Goal: Find specific page/section: Find specific page/section

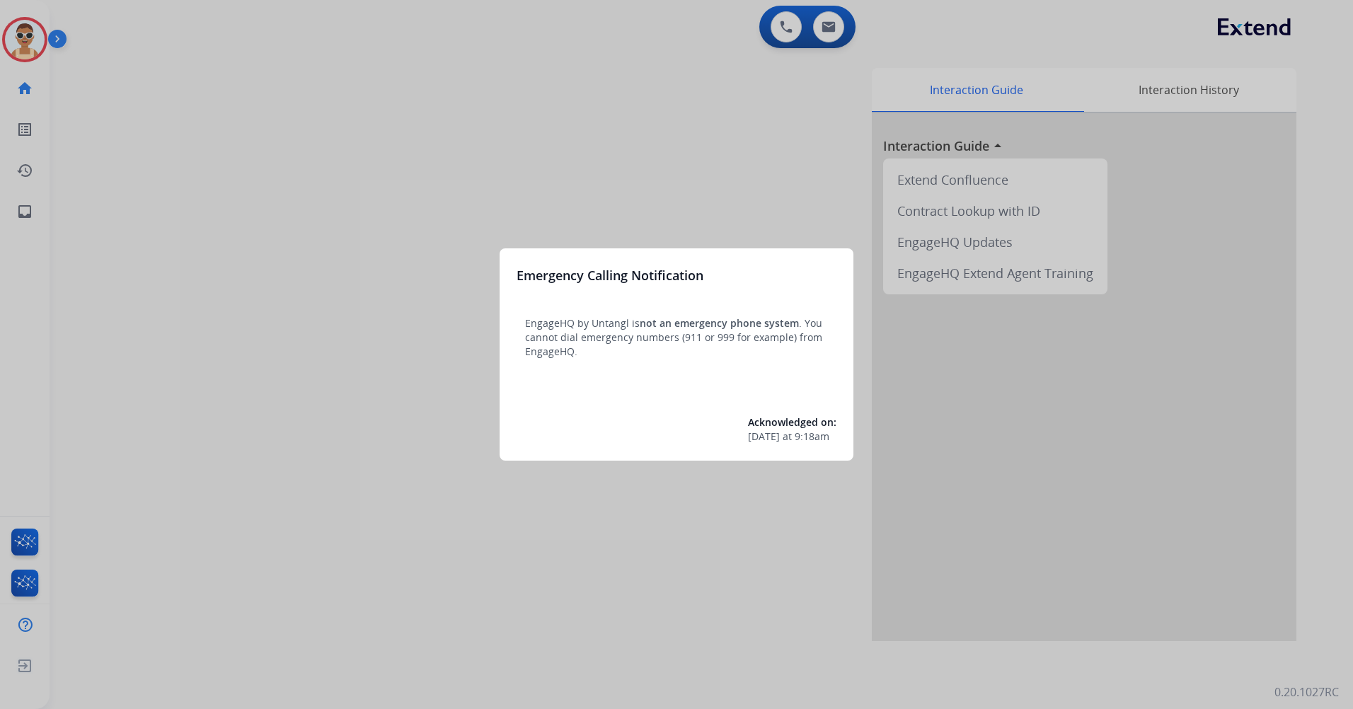
click at [365, 287] on div at bounding box center [676, 354] width 1353 height 709
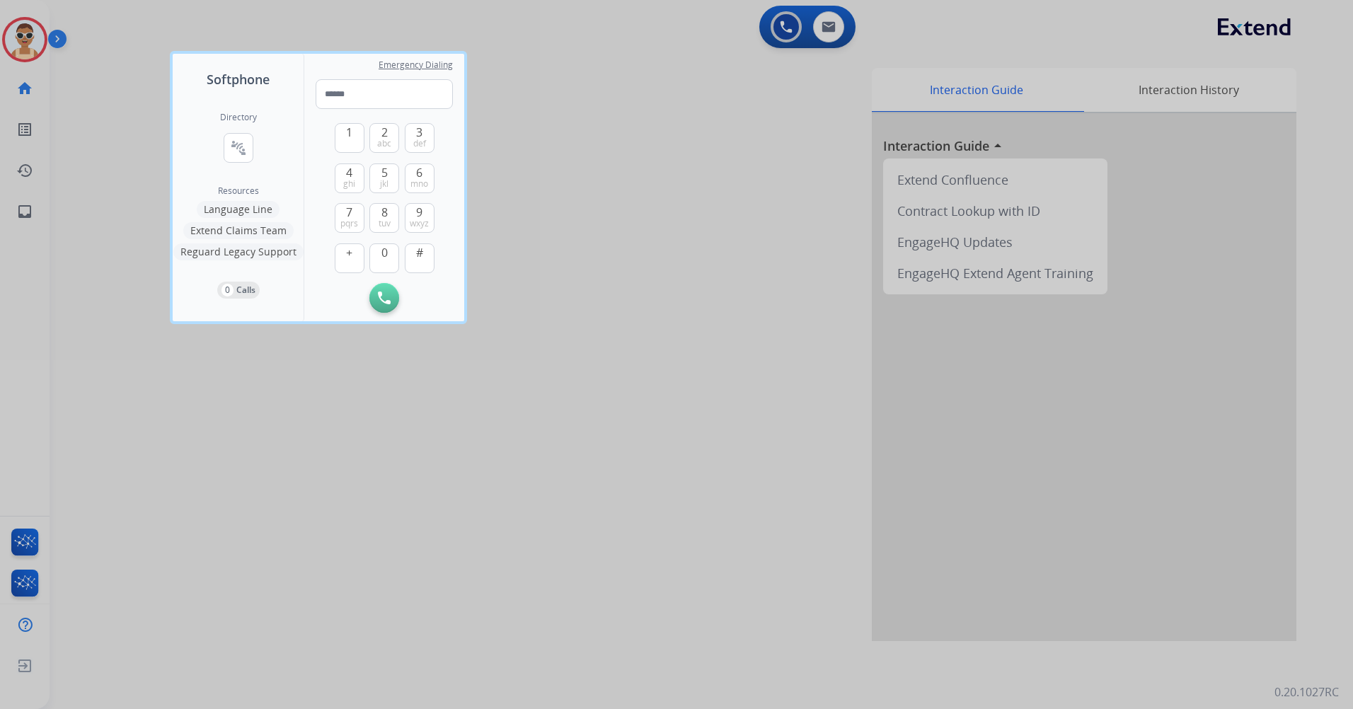
click at [447, 563] on div at bounding box center [676, 354] width 1353 height 709
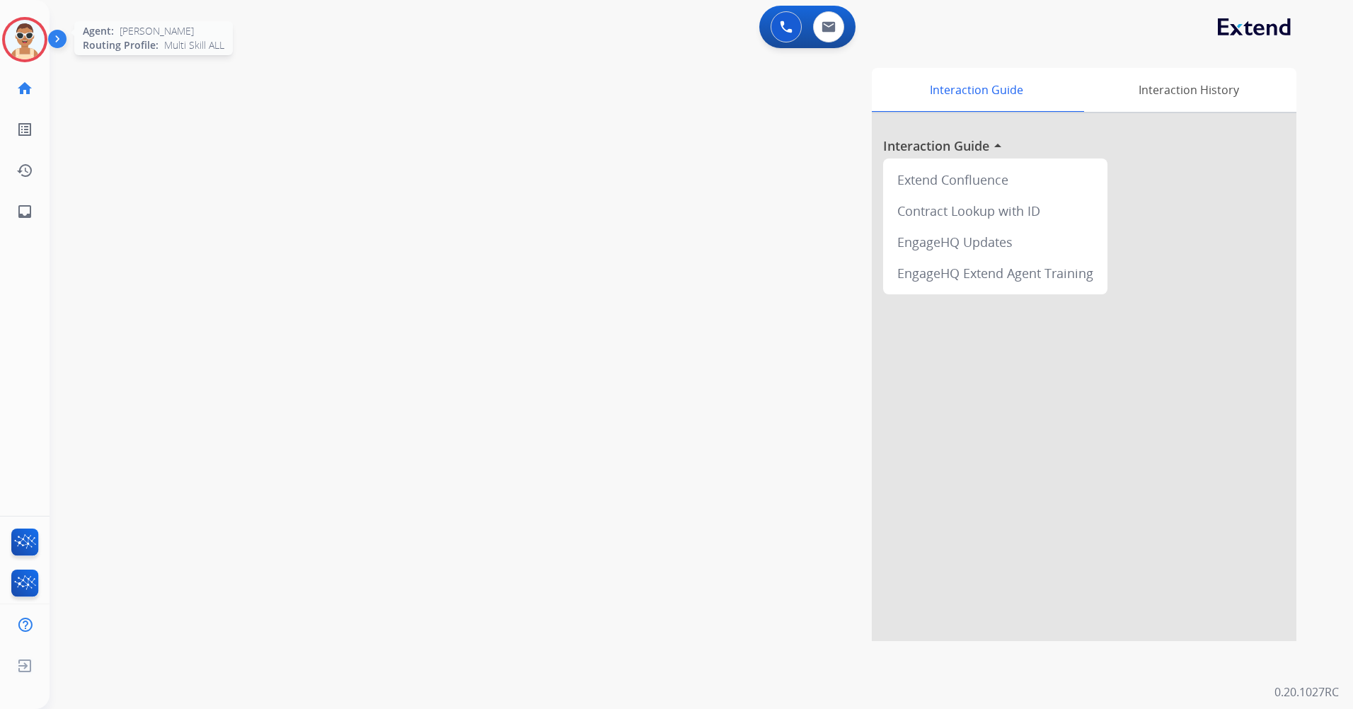
click at [15, 44] on img at bounding box center [25, 40] width 40 height 40
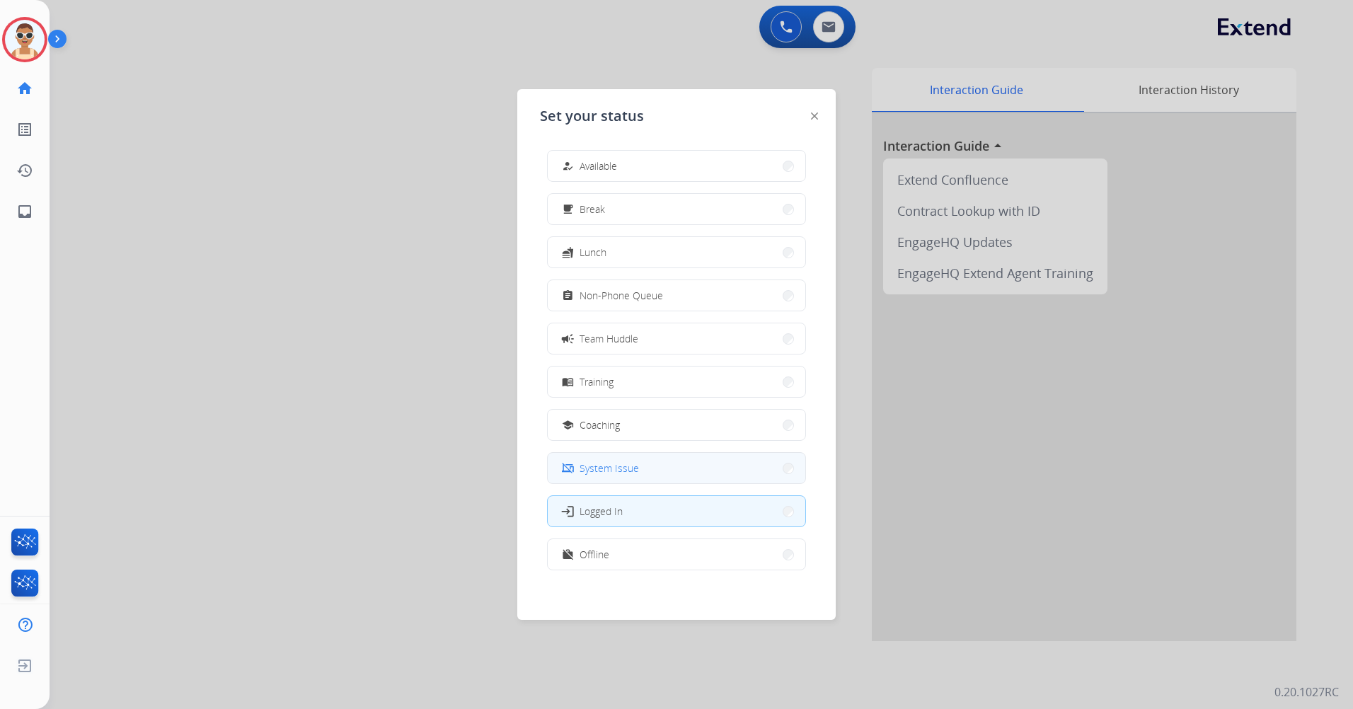
scroll to position [4, 0]
click at [698, 553] on button "work_off Offline" at bounding box center [677, 550] width 258 height 30
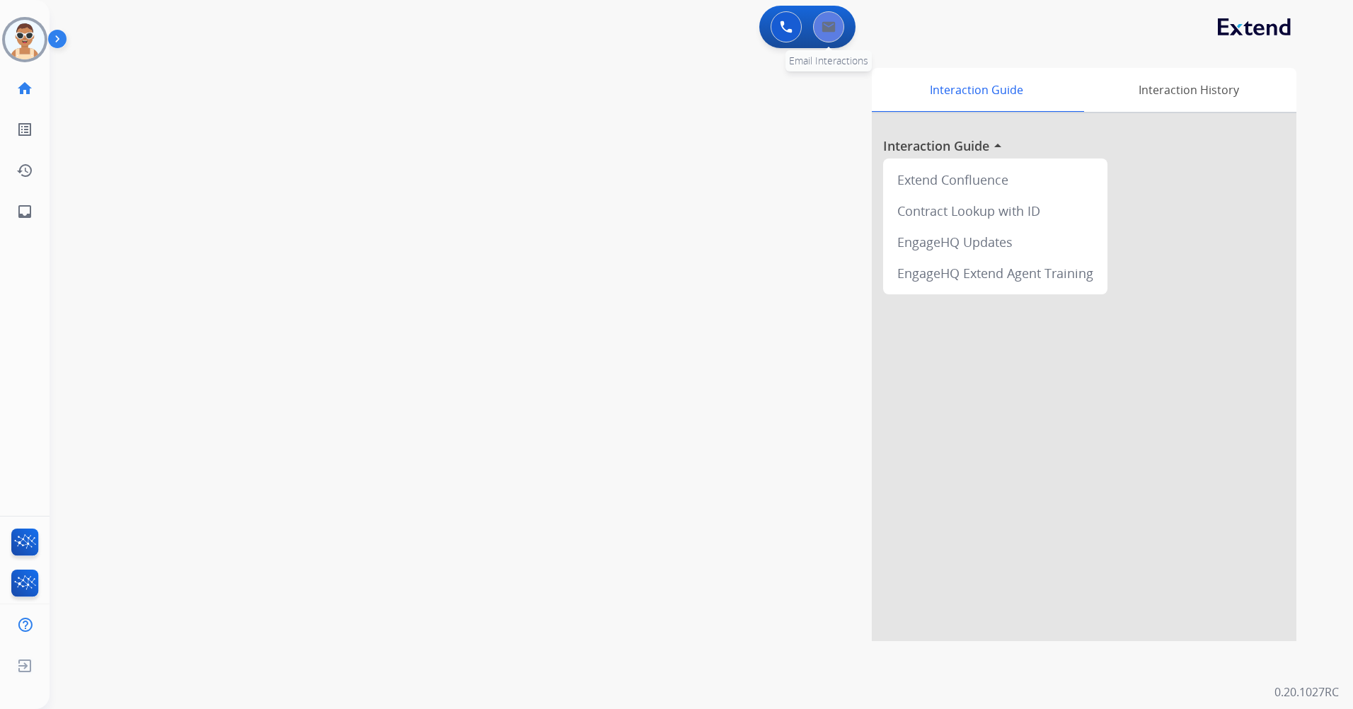
click at [836, 38] on button at bounding box center [828, 26] width 31 height 31
